Goal: Transaction & Acquisition: Purchase product/service

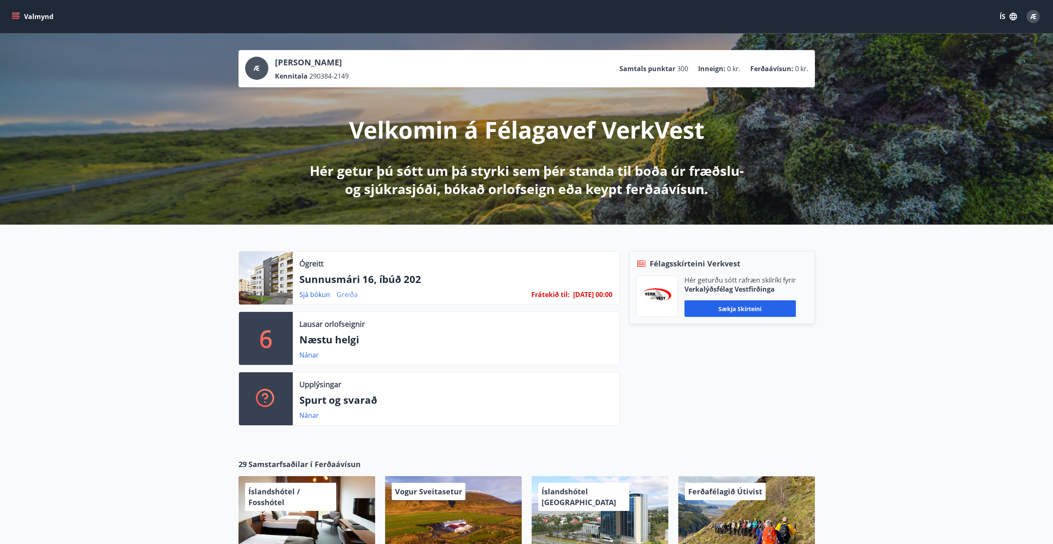
click at [341, 296] on link "Greiða" at bounding box center [347, 294] width 21 height 9
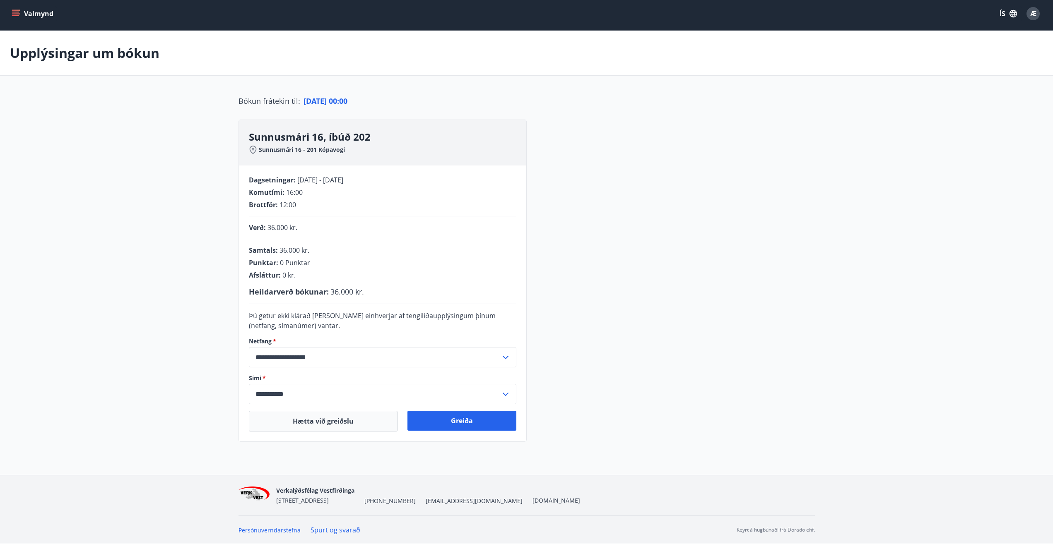
scroll to position [3, 0]
click at [462, 422] on button "Greiða" at bounding box center [461, 421] width 109 height 20
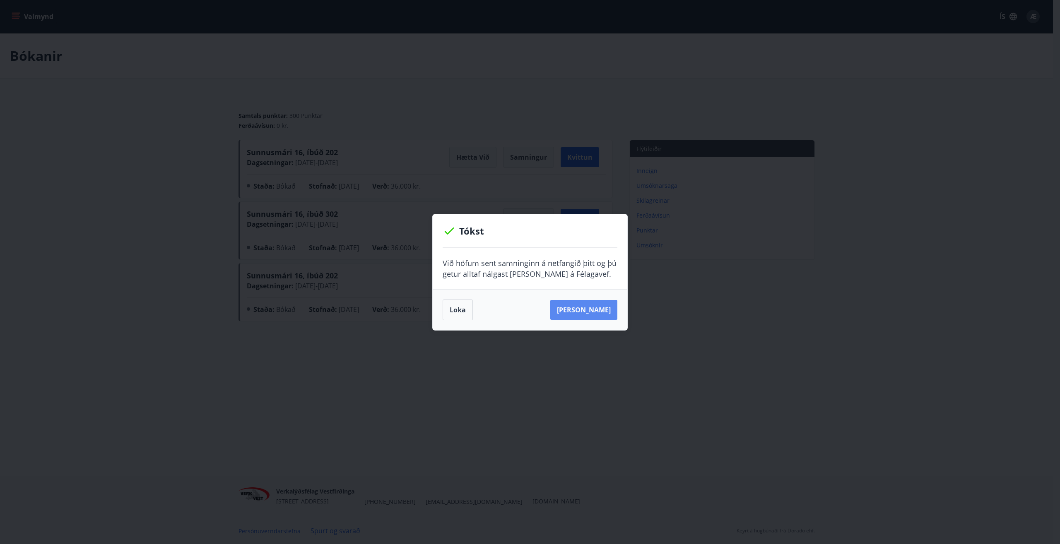
click at [579, 310] on button "[PERSON_NAME]" at bounding box center [583, 310] width 67 height 20
click at [458, 309] on button "Loka" at bounding box center [458, 310] width 30 height 21
